Goal: Register for event/course

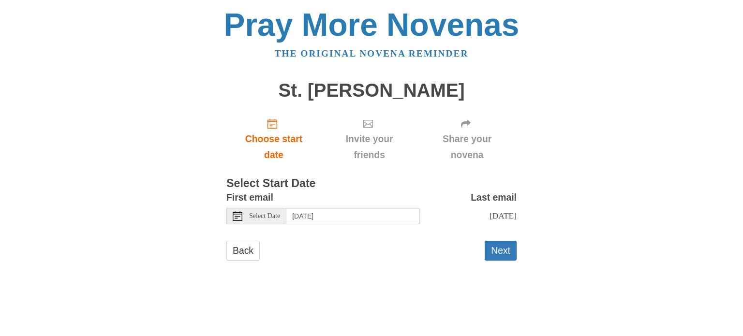
scroll to position [57, 0]
click at [504, 261] on button "Next" at bounding box center [500, 251] width 32 height 20
click at [501, 261] on button "Next" at bounding box center [500, 251] width 32 height 20
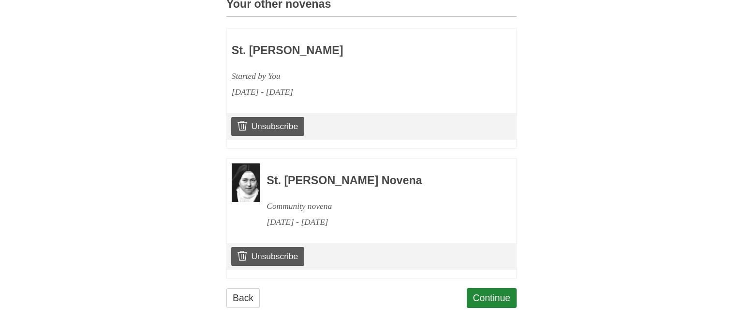
scroll to position [680, 0]
click at [499, 291] on link "Continue" at bounding box center [491, 298] width 50 height 20
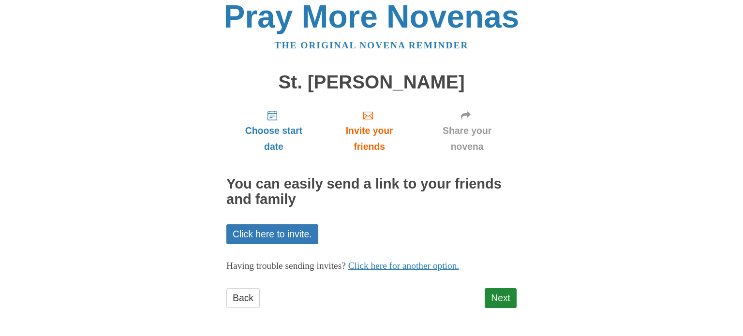
scroll to position [133, 0]
click at [499, 289] on link "Next" at bounding box center [500, 298] width 32 height 20
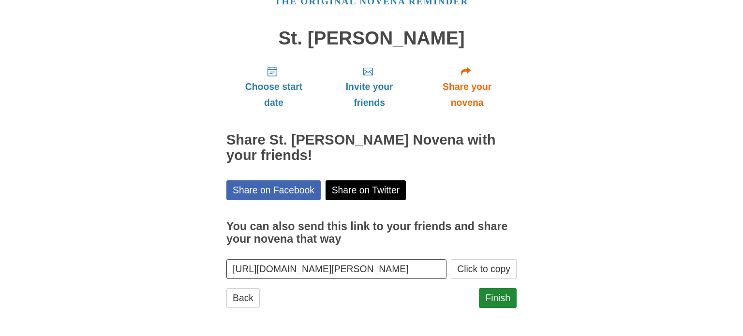
scroll to position [166, 0]
click at [498, 290] on link "Finish" at bounding box center [498, 298] width 38 height 20
